Goal: Answer question/provide support

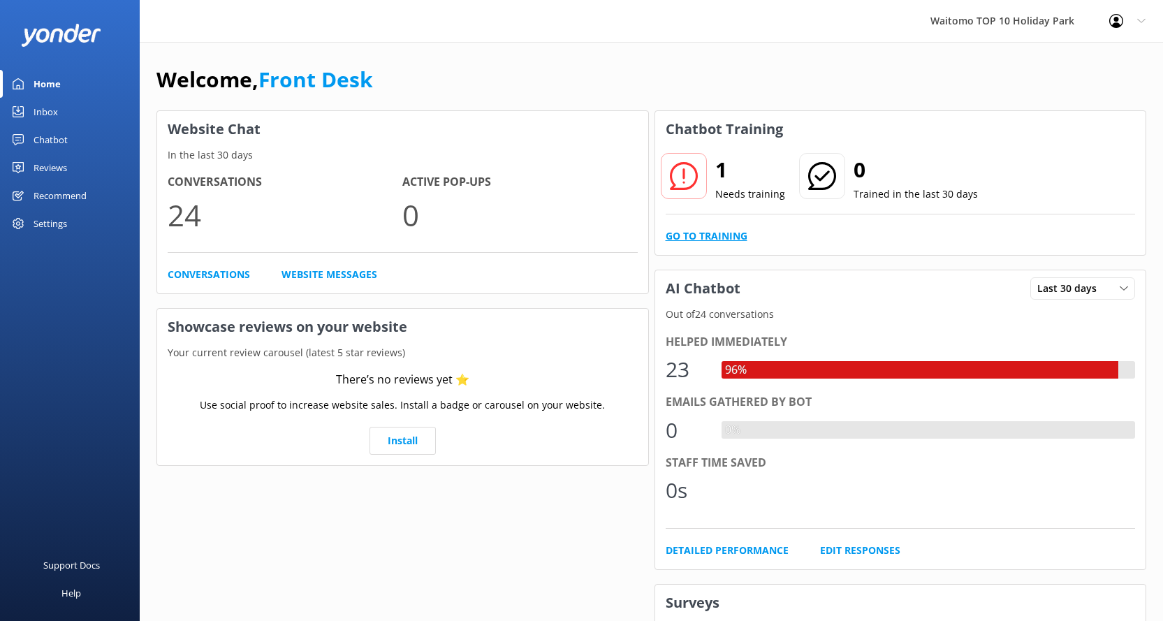
click at [680, 240] on link "Go to Training" at bounding box center [707, 235] width 82 height 15
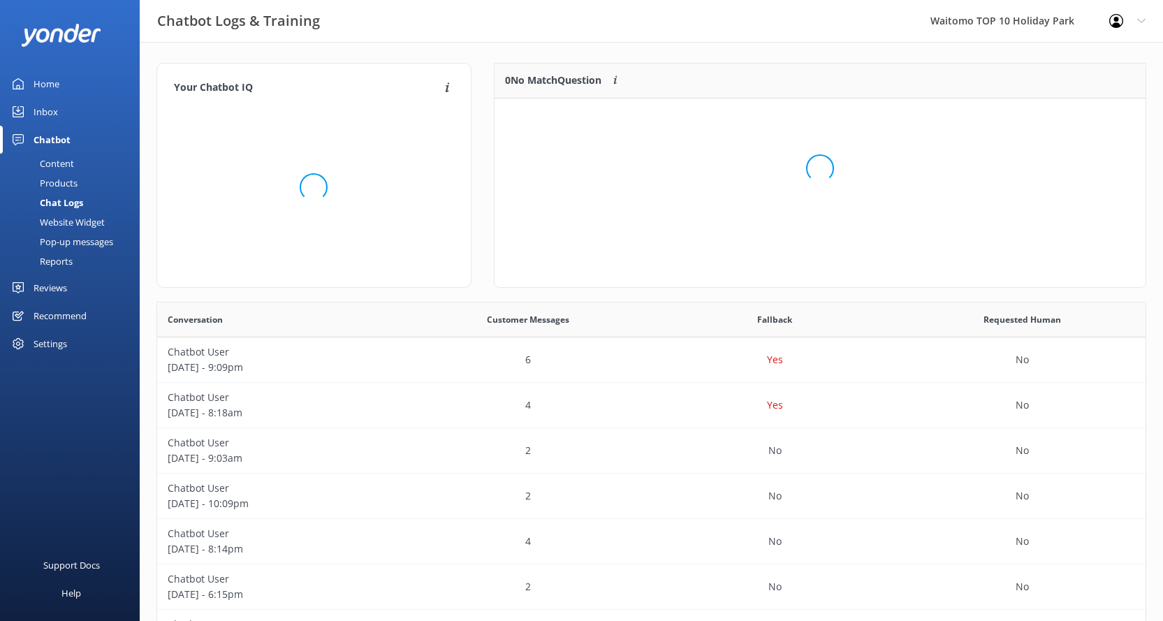
scroll to position [60, 640]
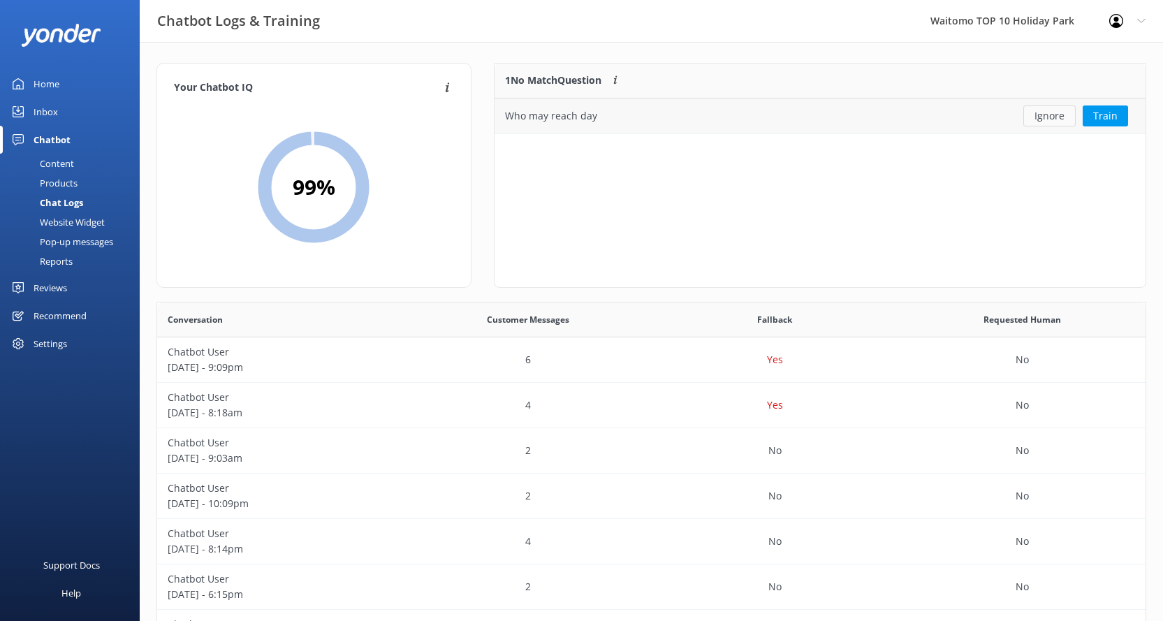
click at [1059, 114] on button "Ignore" at bounding box center [1049, 115] width 52 height 21
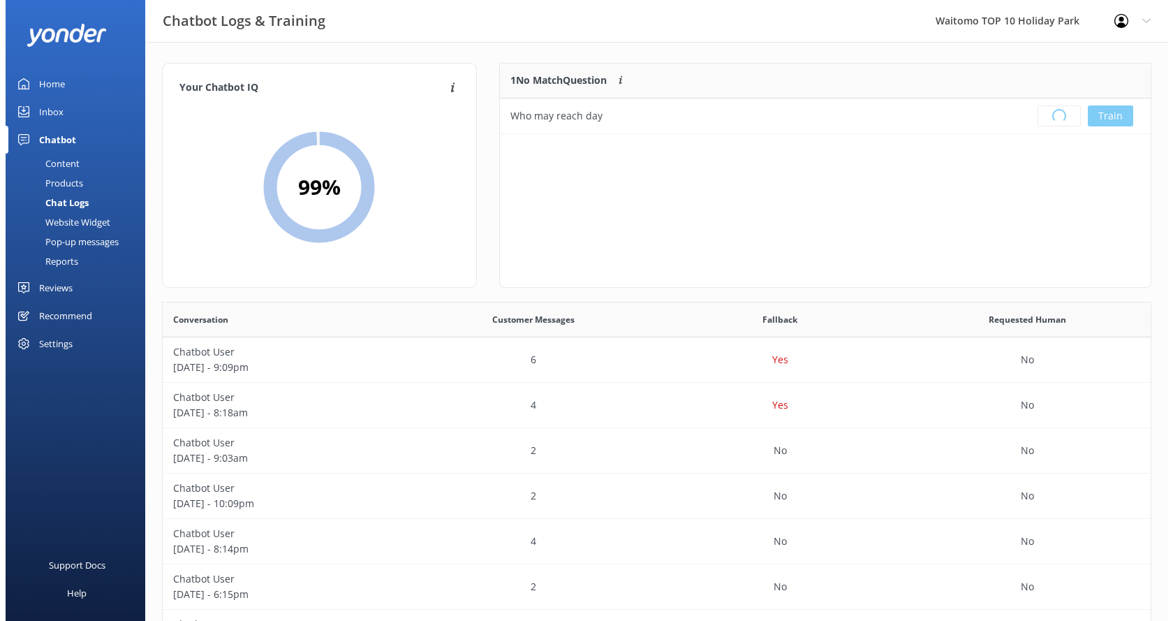
scroll to position [164, 640]
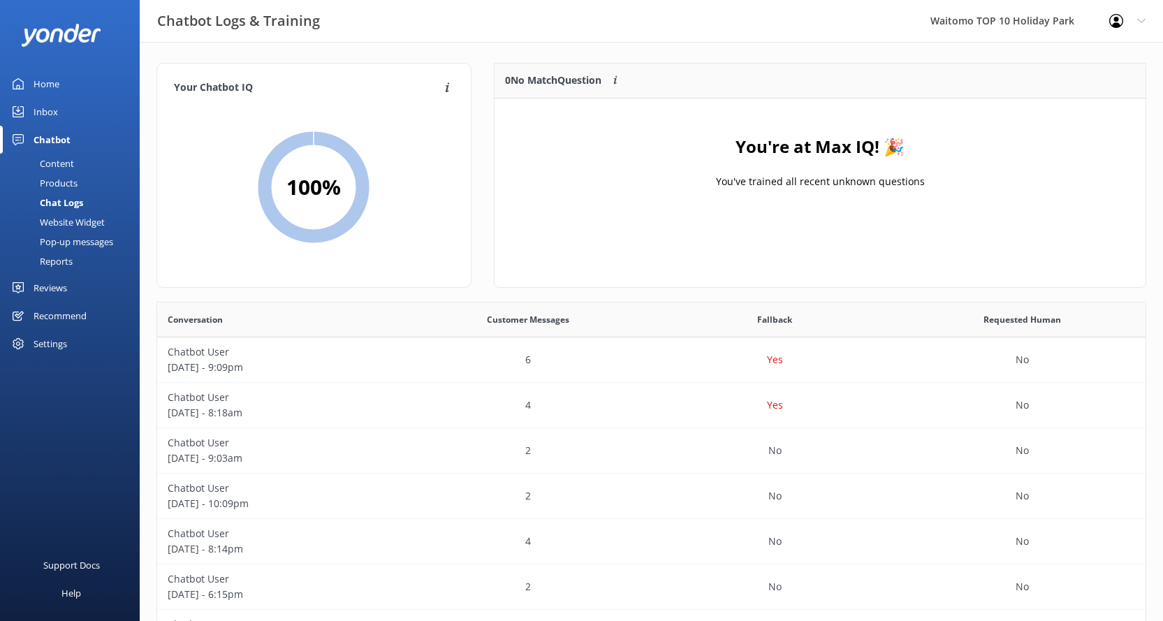
click at [37, 112] on div "Inbox" at bounding box center [46, 112] width 24 height 28
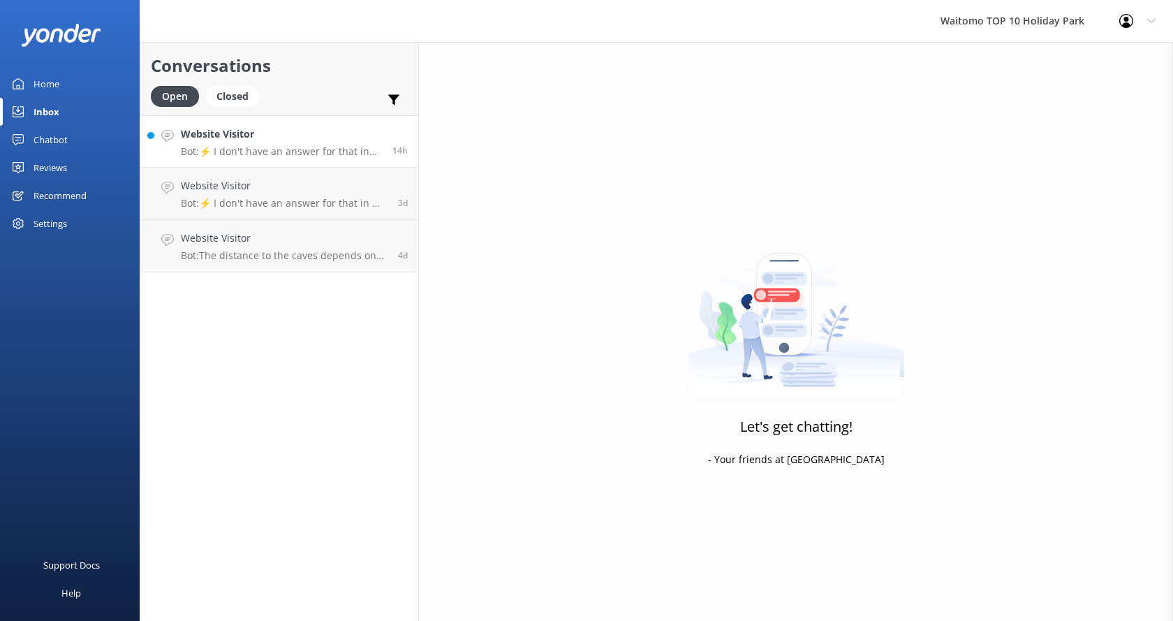
click at [286, 152] on p "Bot: ⚡ I don't have an answer for that in my knowledge base. Please try and rep…" at bounding box center [281, 151] width 201 height 13
